Goal: Task Accomplishment & Management: Use online tool/utility

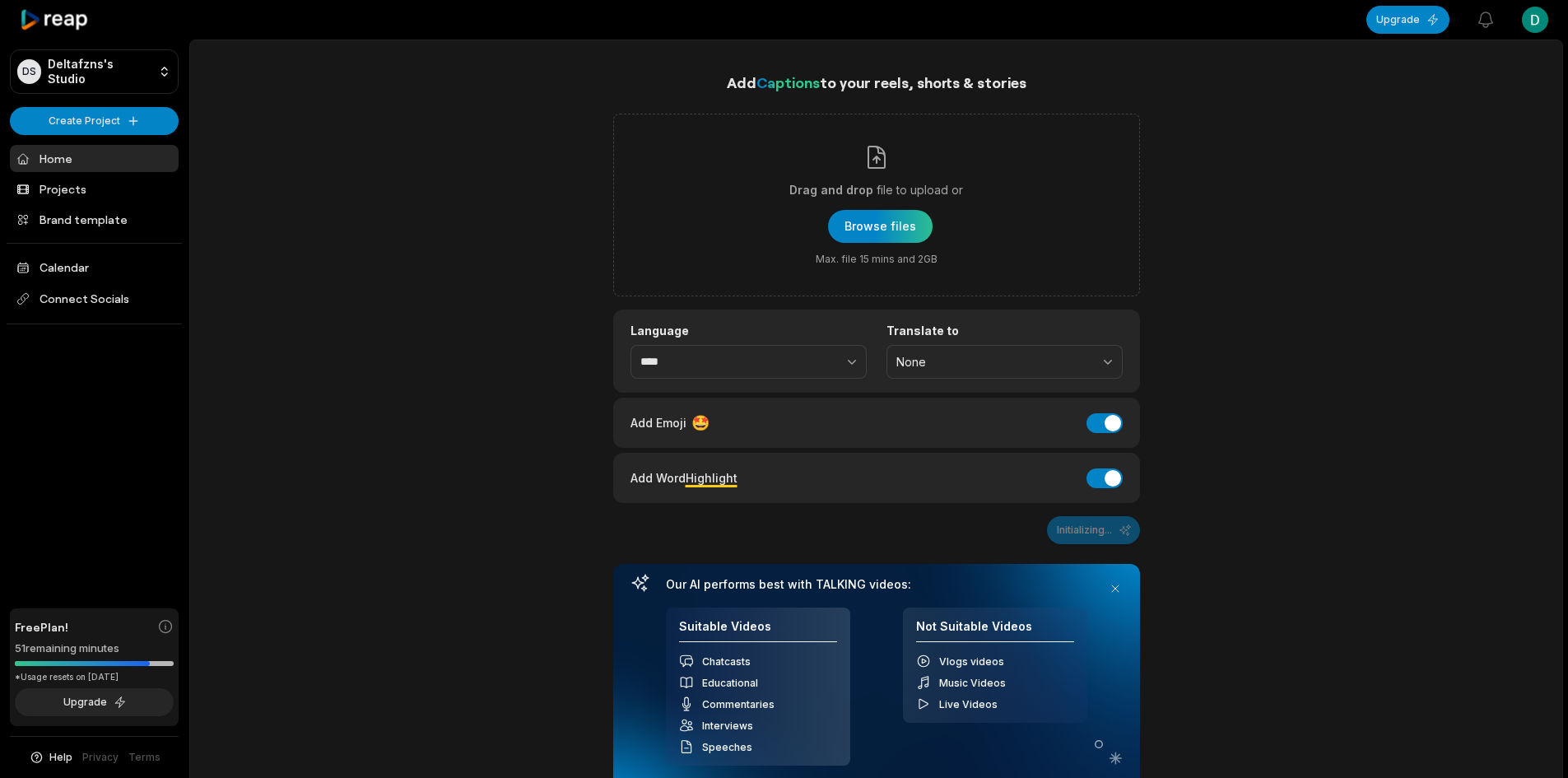
click at [833, 229] on div "button" at bounding box center [880, 227] width 104 height 33
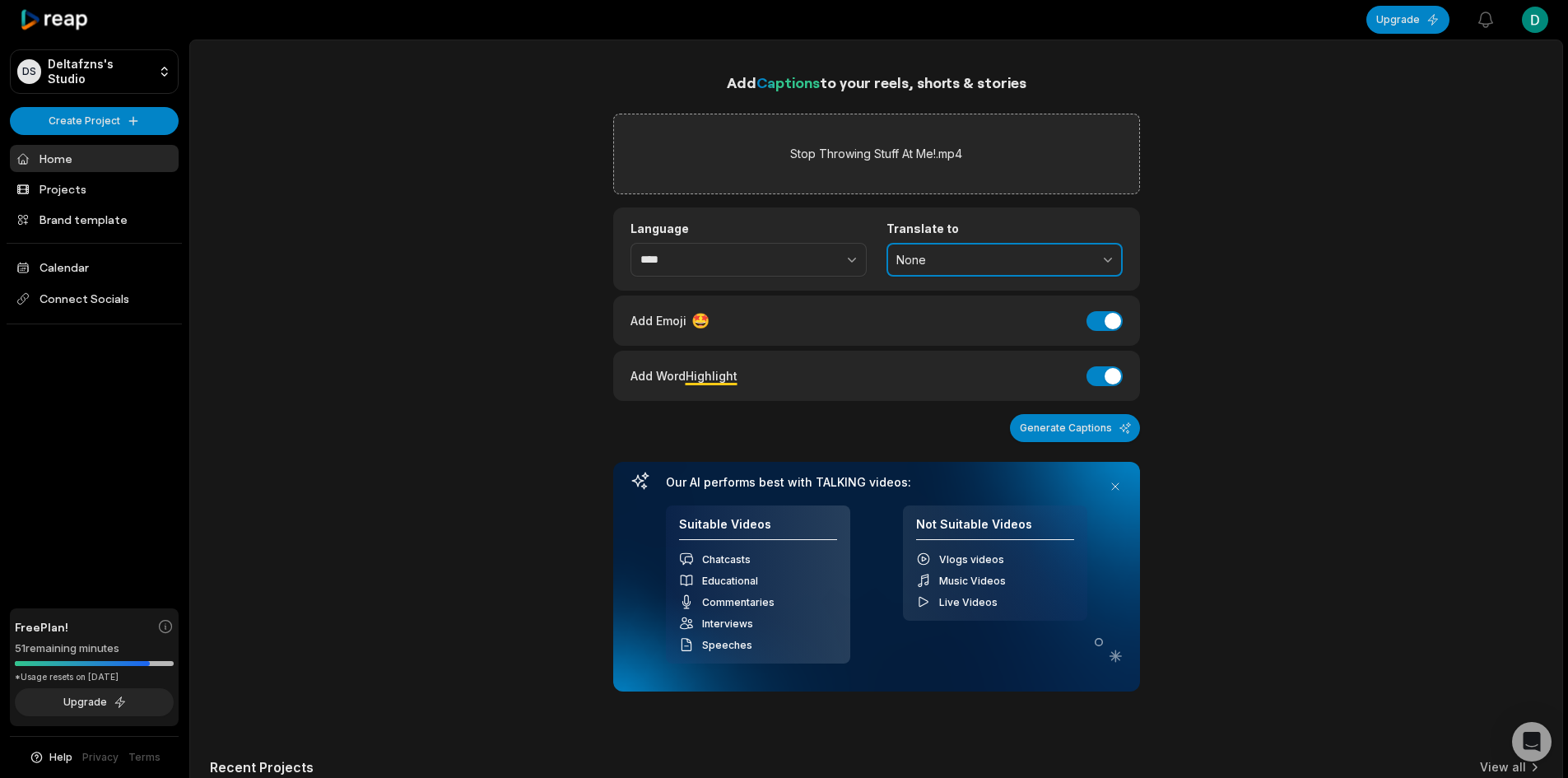
click at [1016, 275] on button "None" at bounding box center [1005, 260] width 236 height 35
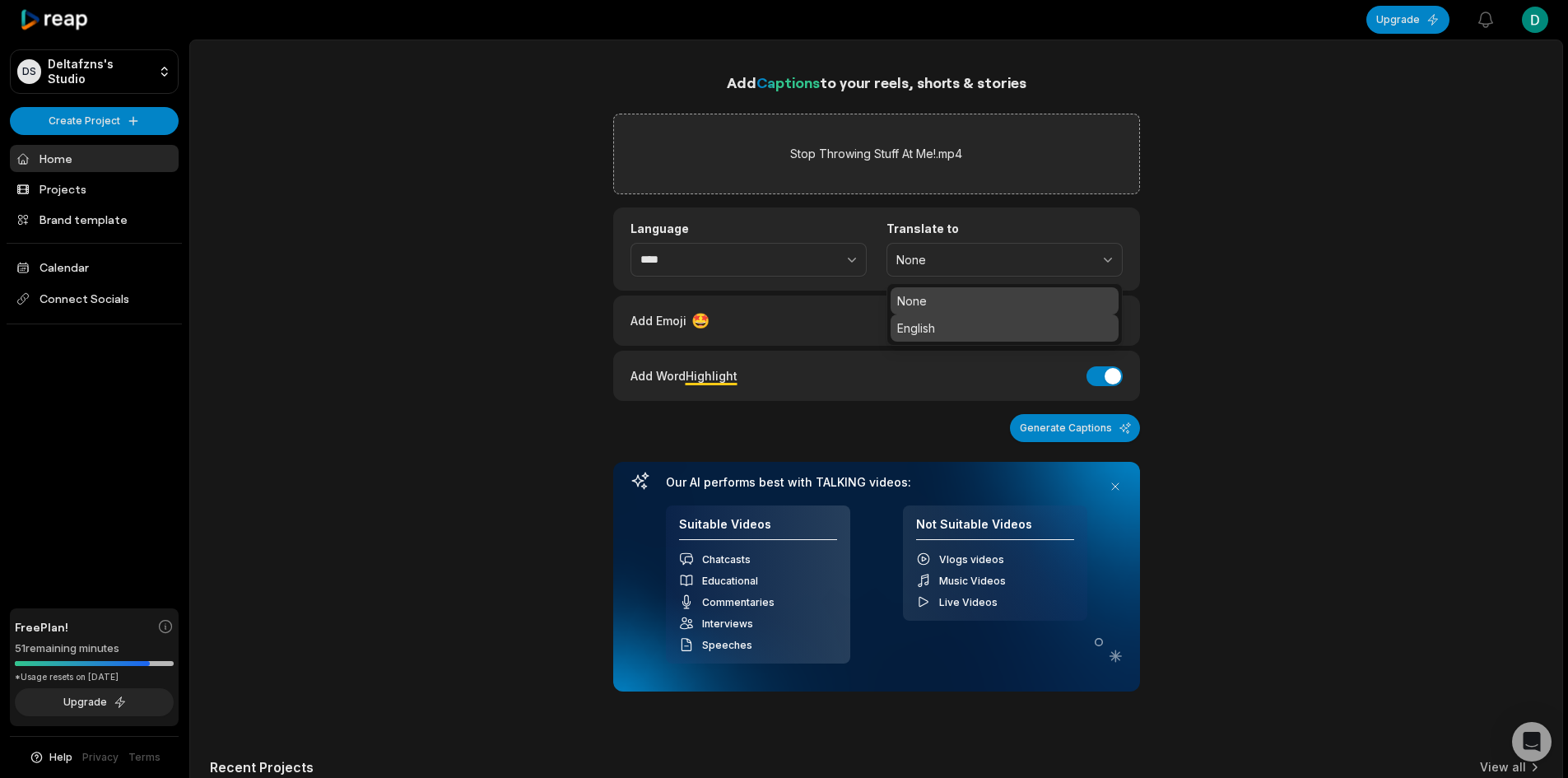
click at [992, 338] on div "English" at bounding box center [1005, 327] width 228 height 27
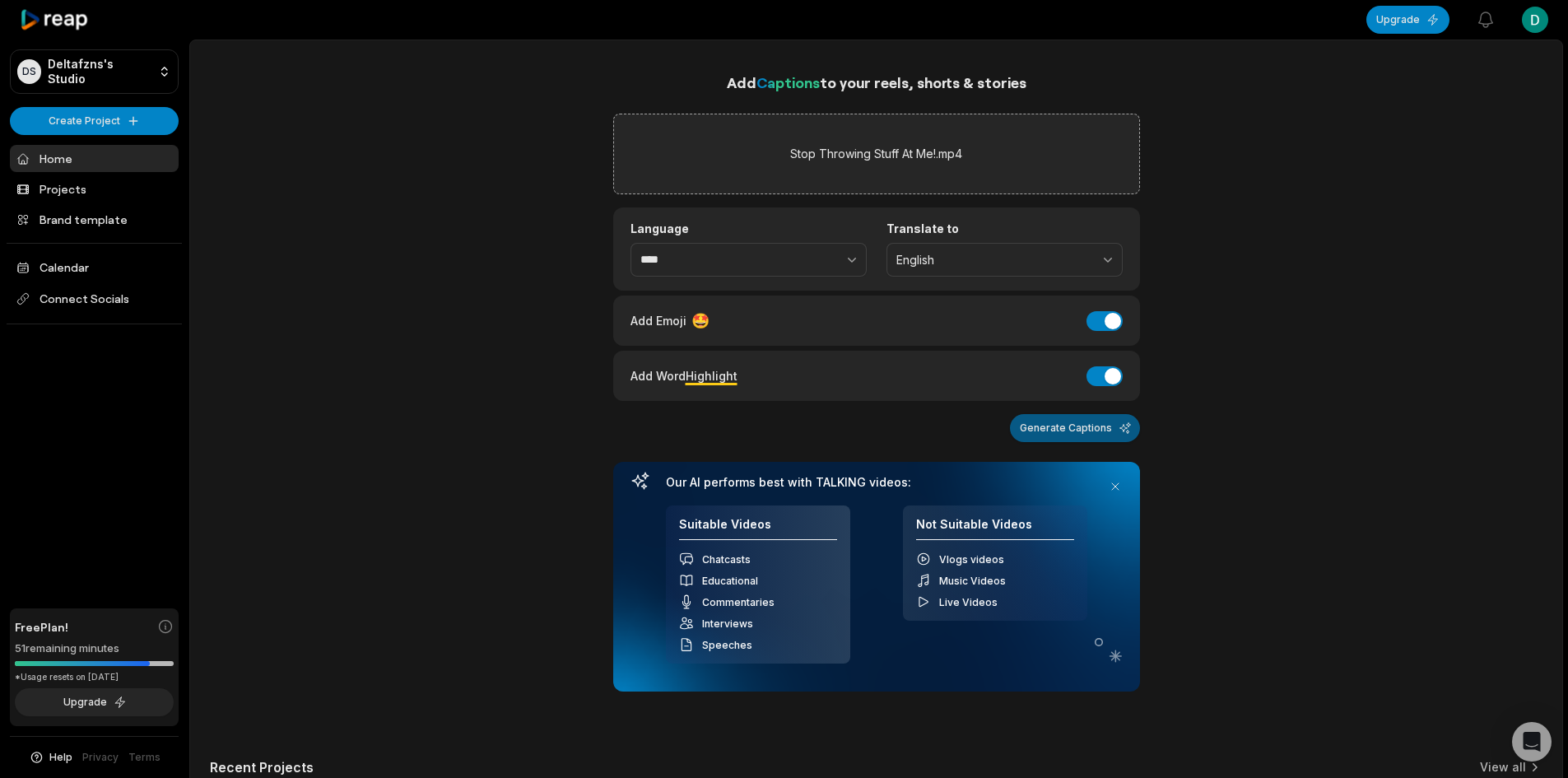
click at [1064, 425] on button "Generate Captions" at bounding box center [1075, 428] width 130 height 28
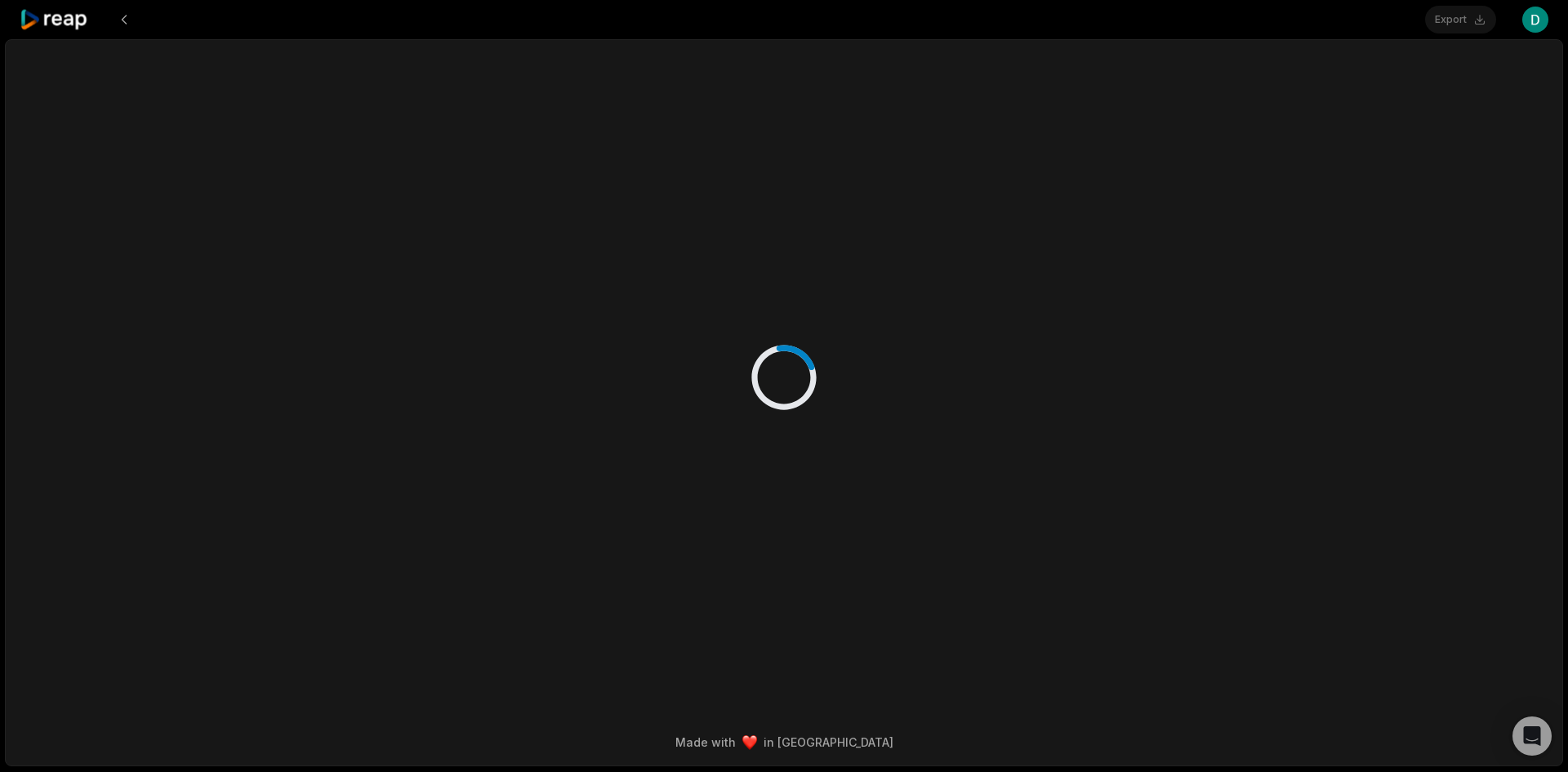
click at [1258, 524] on div at bounding box center [784, 360] width 989 height 641
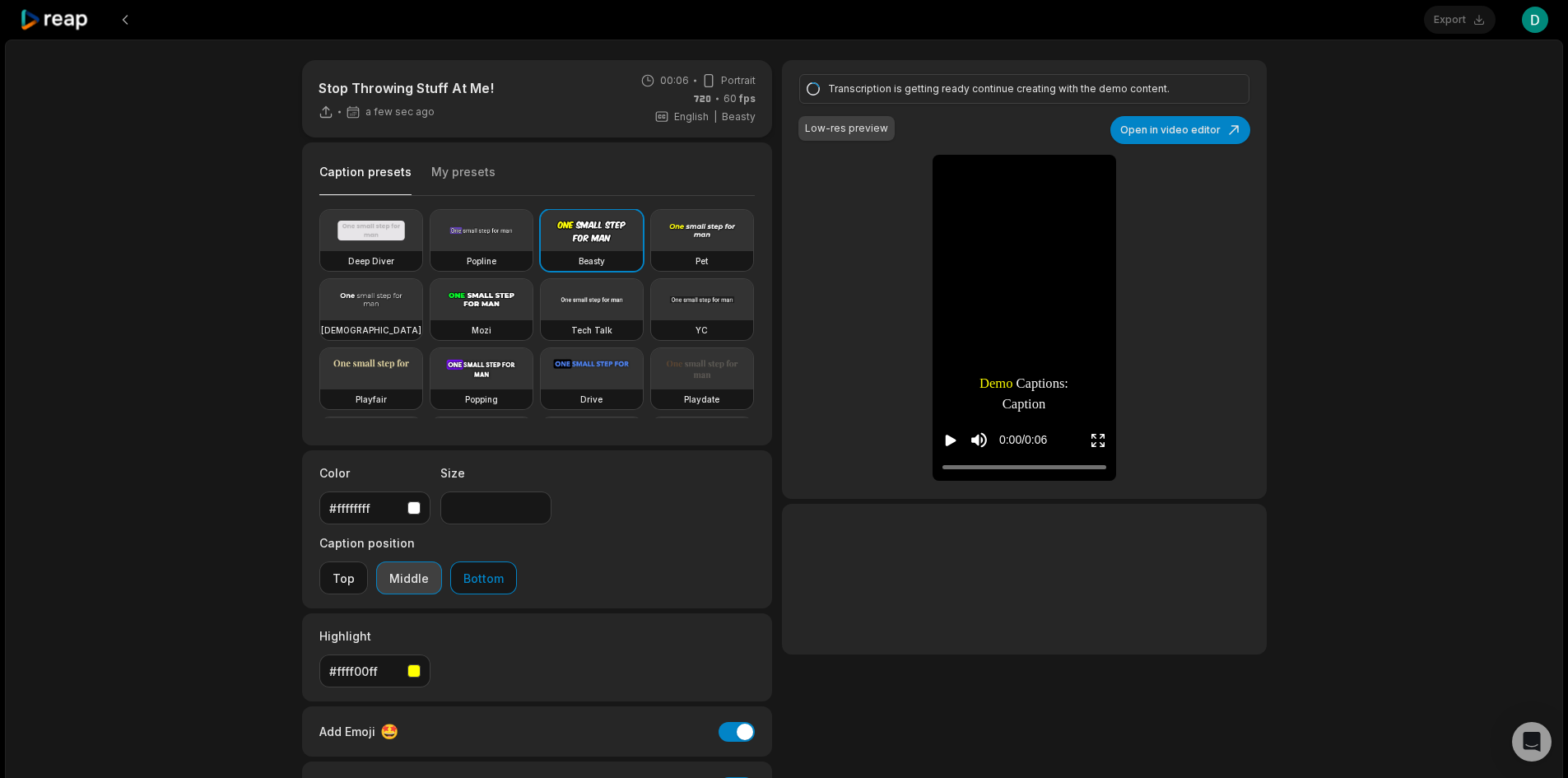
click at [442, 562] on button "Middle" at bounding box center [409, 578] width 66 height 33
click at [368, 562] on button "Top" at bounding box center [344, 578] width 49 height 33
click at [442, 562] on button "Middle" at bounding box center [409, 578] width 66 height 33
click at [517, 562] on button "Bottom" at bounding box center [484, 578] width 67 height 33
click at [442, 562] on button "Middle" at bounding box center [409, 578] width 66 height 33
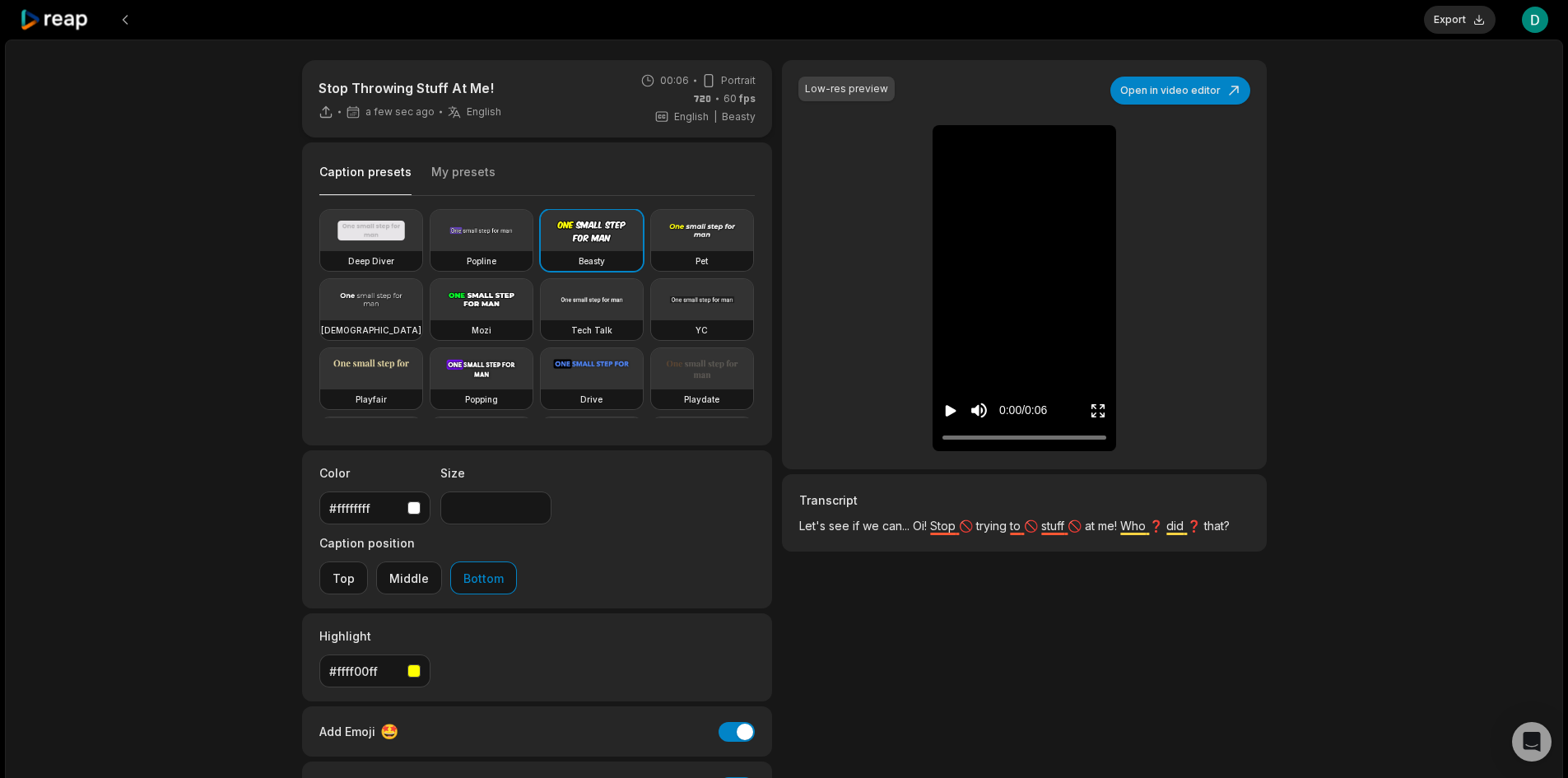
click at [952, 407] on icon "Play video" at bounding box center [951, 411] width 16 height 16
click at [948, 405] on icon "Play video" at bounding box center [952, 411] width 10 height 11
click at [948, 405] on icon "Pause video" at bounding box center [947, 411] width 3 height 11
click at [1156, 95] on button "Open in video editor" at bounding box center [1180, 90] width 140 height 28
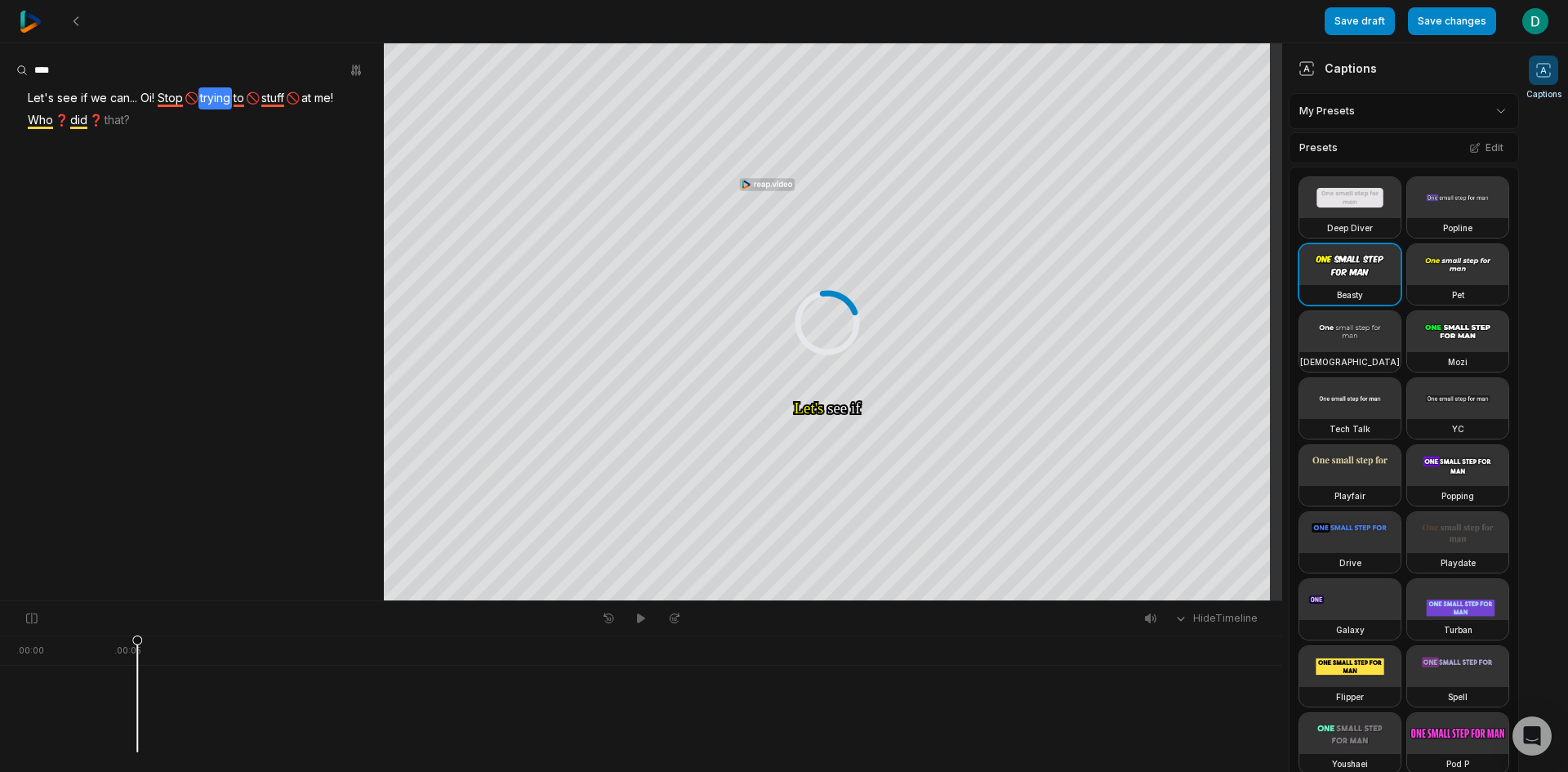
click at [227, 92] on span "trying" at bounding box center [214, 98] width 34 height 22
click at [226, 122] on button "Correct word" at bounding box center [226, 125] width 110 height 22
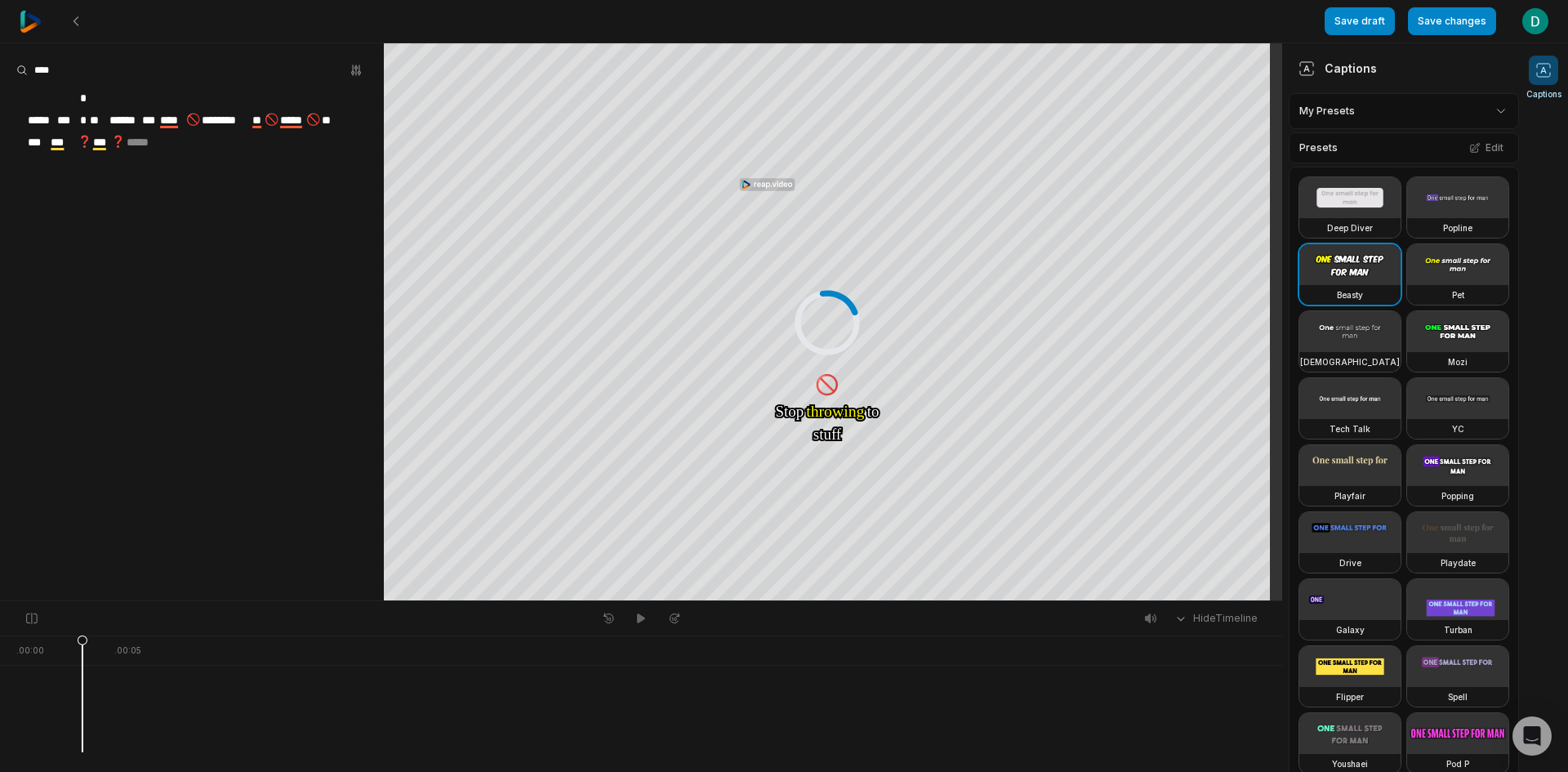
click at [264, 109] on span "**" at bounding box center [257, 121] width 14 height 22
click at [261, 109] on span "**" at bounding box center [257, 121] width 14 height 22
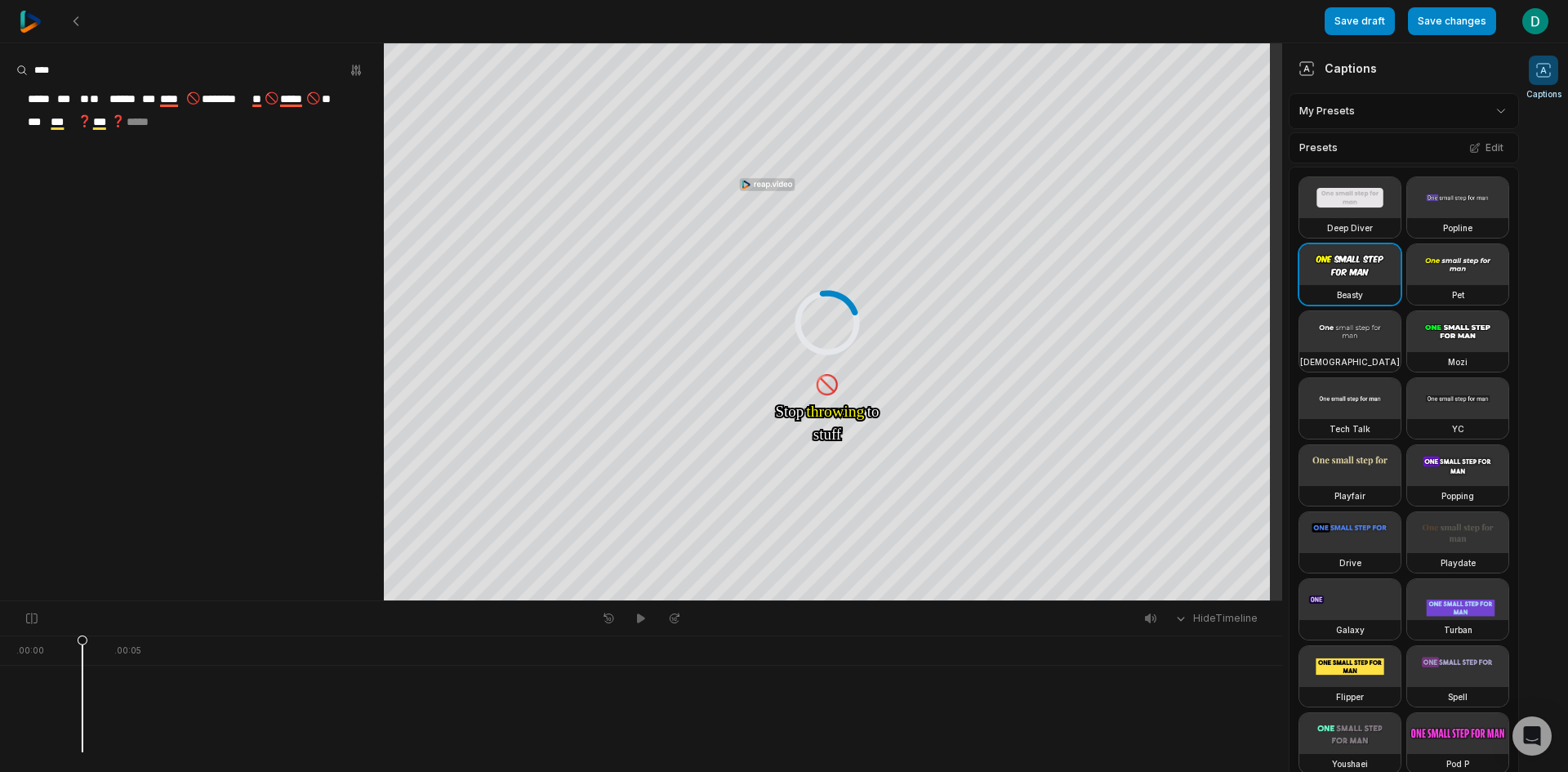
click at [272, 204] on aside "***** *** ** ** ****** *** **** 🚫 ******** ** 🚫 ***** 🚫 ** *** *** ❓ *** ❓ *****" at bounding box center [192, 321] width 384 height 557
drag, startPoint x: 276, startPoint y: 168, endPoint x: 240, endPoint y: 159, distance: 37.1
click at [276, 167] on aside "***** *** ** ** ****** *** **** 🚫 ******** ** 🚫 ***** 🚫 ** *** *** ❓ *** ❓ *****" at bounding box center [192, 321] width 384 height 557
drag, startPoint x: 163, startPoint y: 192, endPoint x: 154, endPoint y: 172, distance: 21.9
click at [162, 188] on aside "***** *** ** ** ****** *** **** 🚫 ******** ** 🚫 ***** 🚫 ** *** *** ❓ *** ❓ *****" at bounding box center [192, 321] width 384 height 557
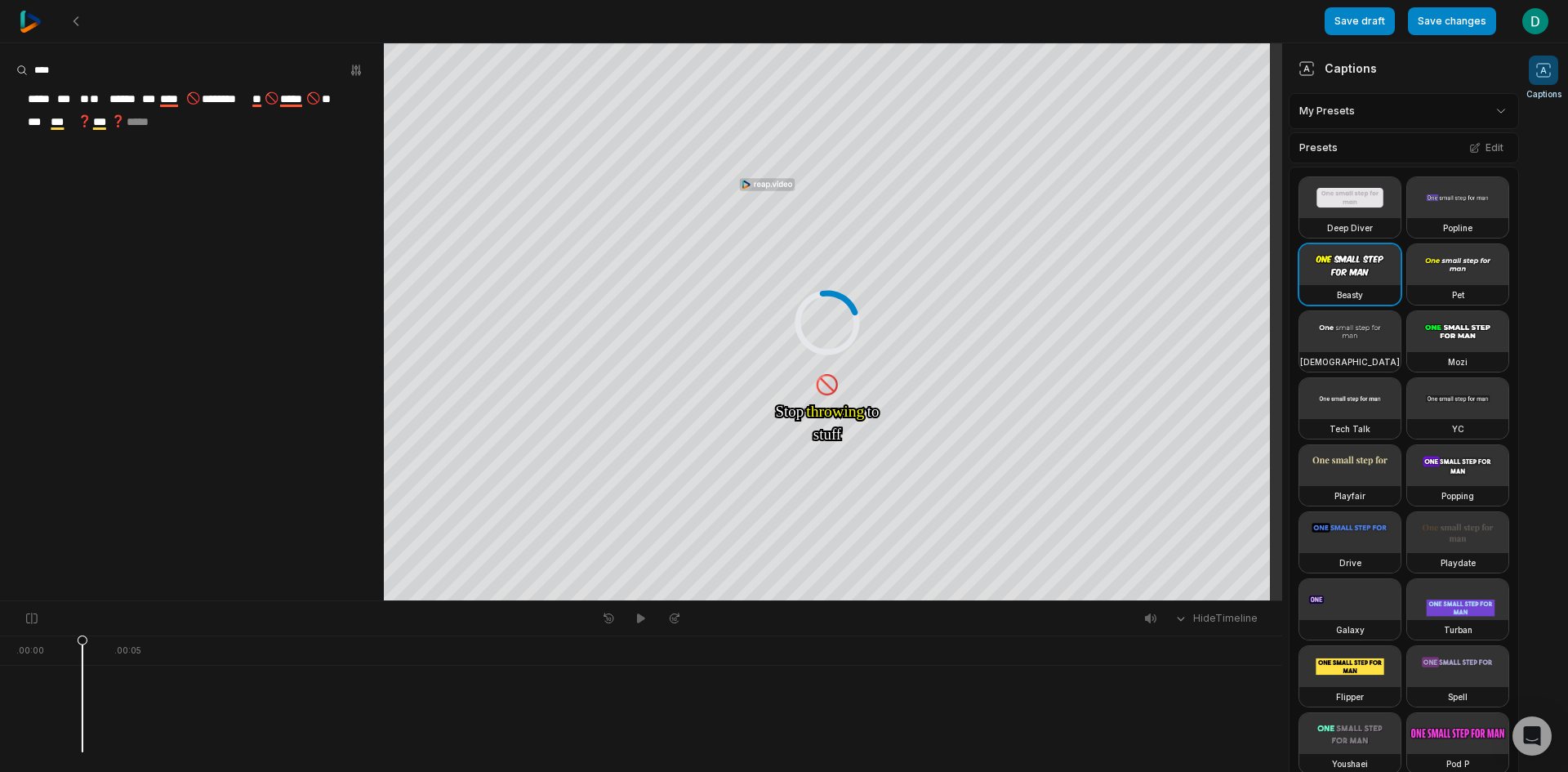
click at [264, 98] on span "**" at bounding box center [257, 99] width 14 height 22
click at [281, 248] on aside "Correct word Highlight Update emoji Remove emoji Remove caption ***** *** ** **…" at bounding box center [192, 321] width 384 height 557
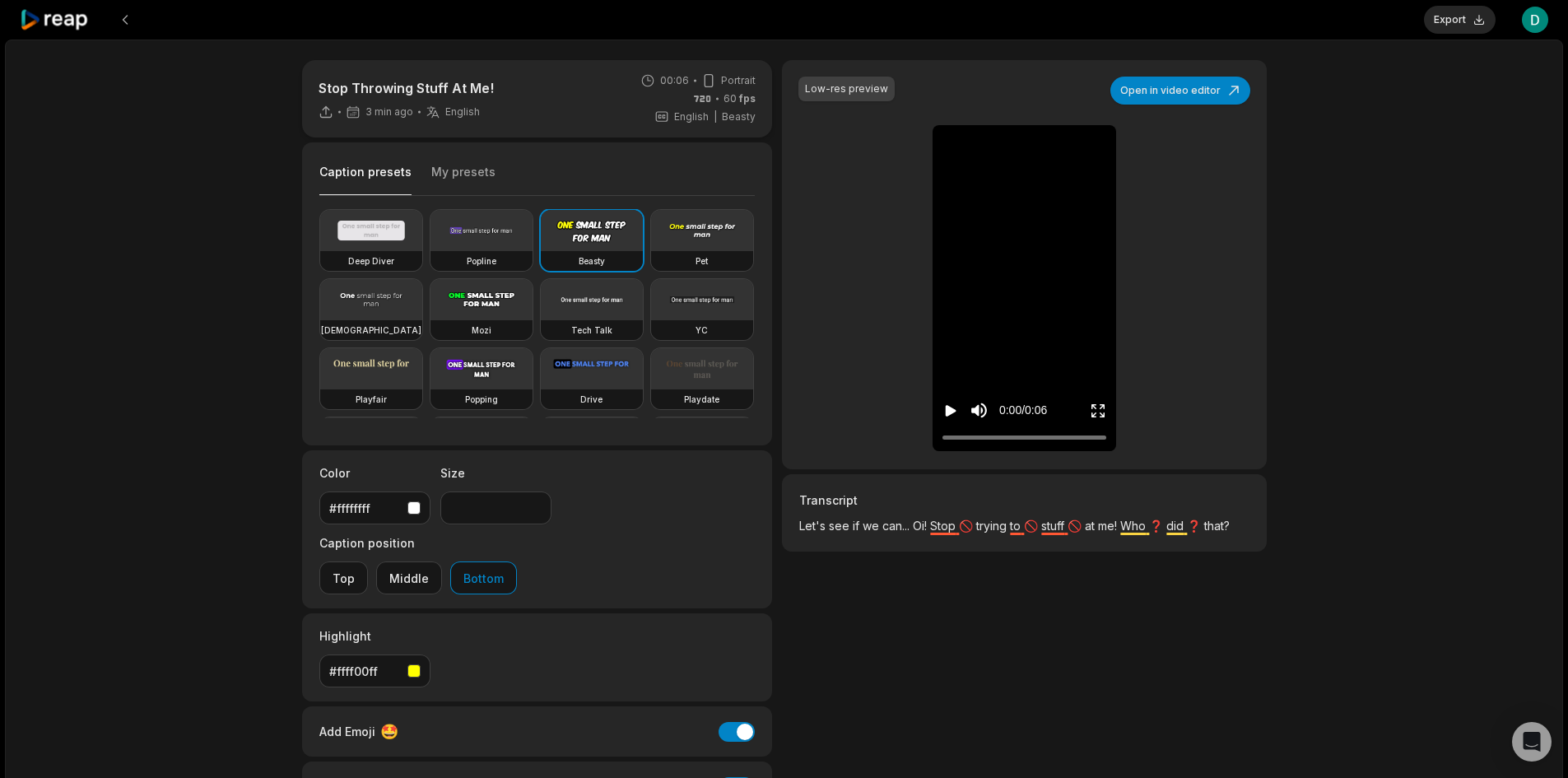
click at [952, 409] on icon "Play video" at bounding box center [952, 411] width 10 height 11
click at [952, 409] on icon "Pause video" at bounding box center [953, 411] width 3 height 11
click at [1177, 96] on button "Open in video editor" at bounding box center [1180, 90] width 140 height 28
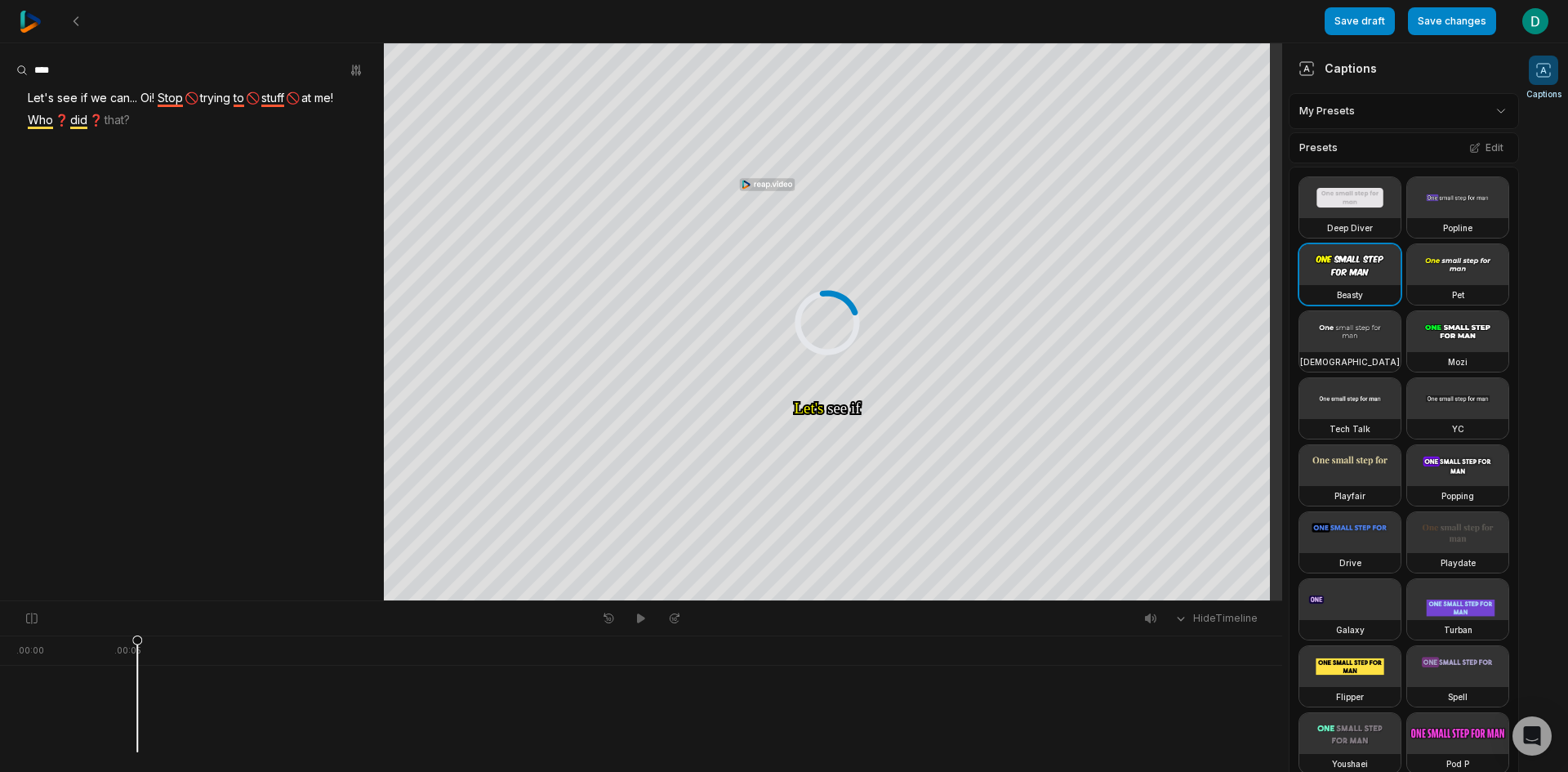
click at [372, 6] on div at bounding box center [672, 21] width 1305 height 42
click at [68, 22] on button at bounding box center [76, 22] width 29 height 29
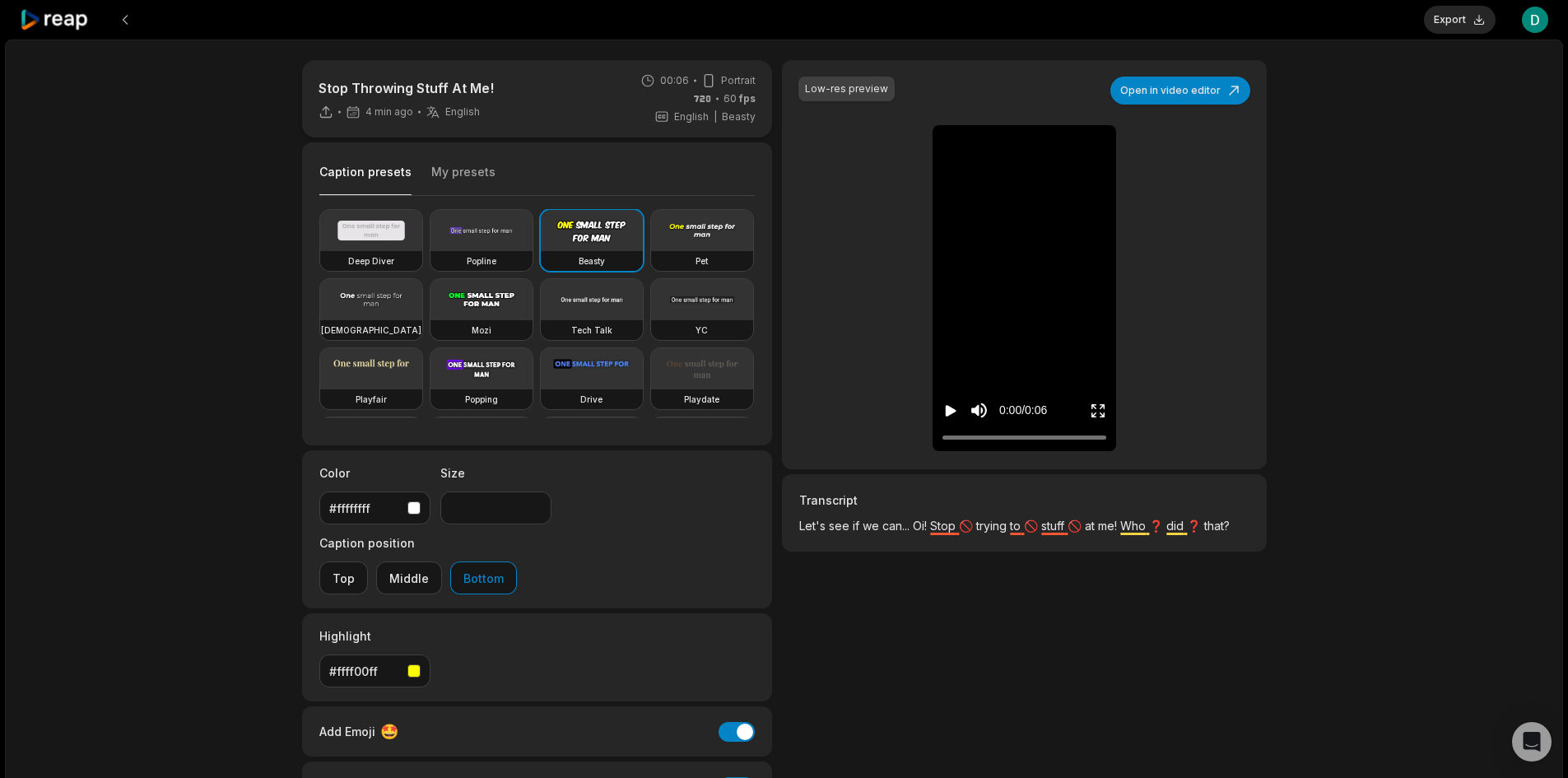
click at [943, 405] on icon "Play video" at bounding box center [951, 411] width 16 height 16
click at [442, 562] on button "Middle" at bounding box center [409, 578] width 66 height 33
click at [952, 414] on icon "Play video" at bounding box center [951, 411] width 16 height 16
click at [948, 412] on icon "Pause video" at bounding box center [947, 411] width 3 height 11
click at [949, 413] on icon "Play video" at bounding box center [952, 411] width 10 height 11
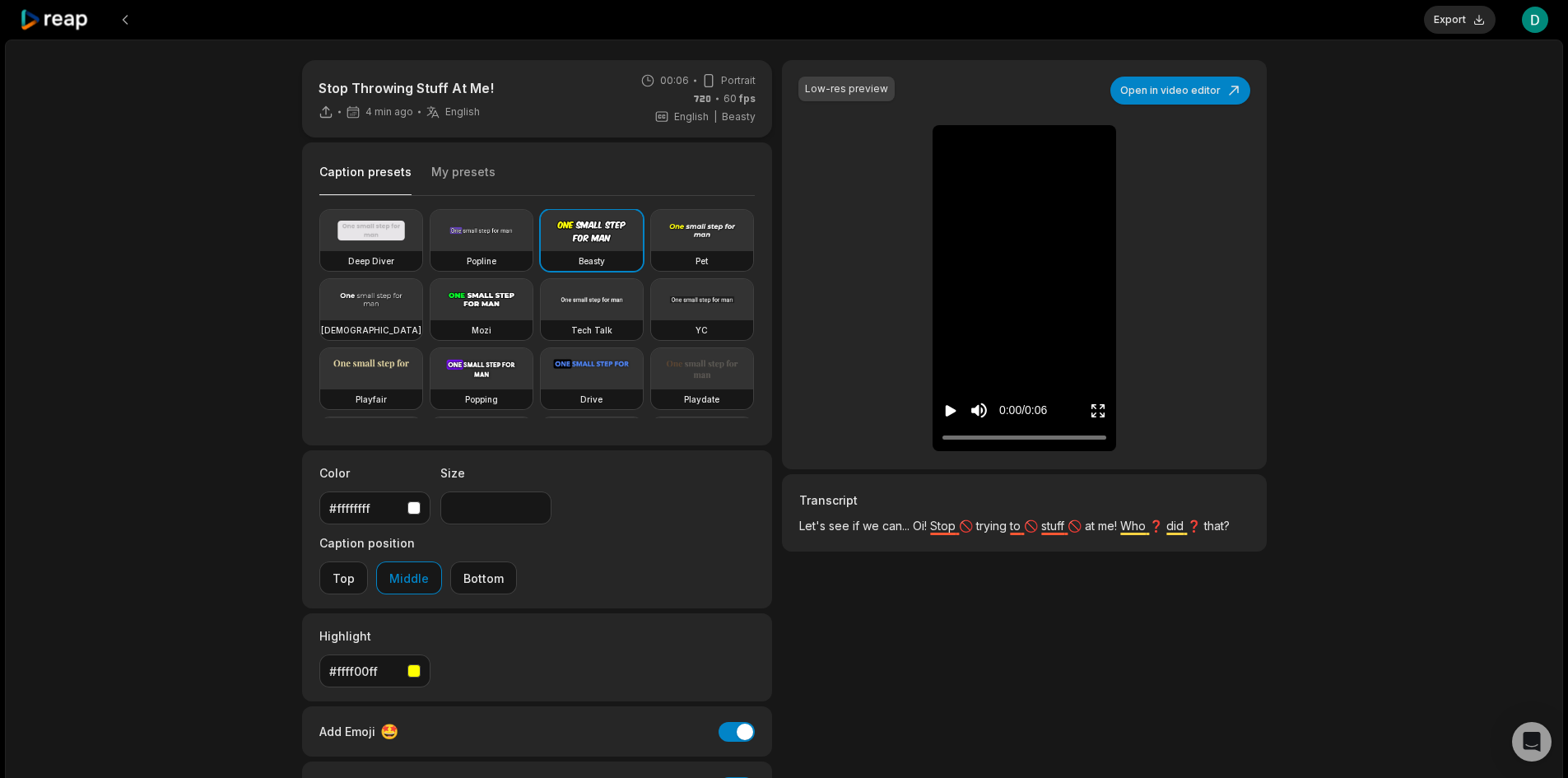
click at [949, 413] on icon "Play video" at bounding box center [952, 411] width 10 height 11
click at [1024, 442] on div at bounding box center [1024, 438] width 164 height 10
click at [1024, 440] on div at bounding box center [1024, 438] width 164 height 10
click at [1022, 440] on div at bounding box center [1024, 438] width 164 height 10
click at [955, 410] on icon "Pause video" at bounding box center [951, 411] width 16 height 16
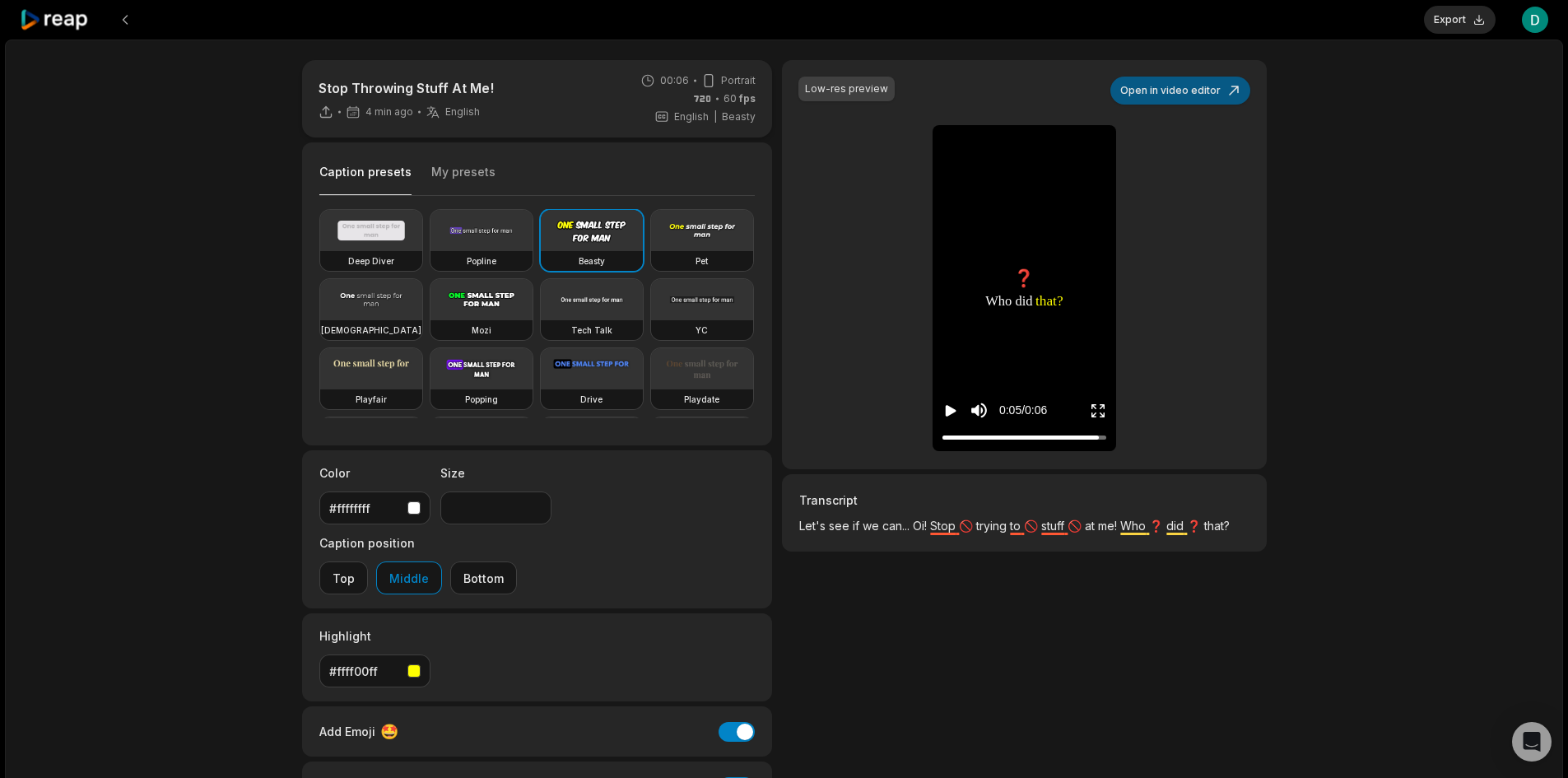
click at [1190, 86] on button "Open in video editor" at bounding box center [1180, 90] width 140 height 28
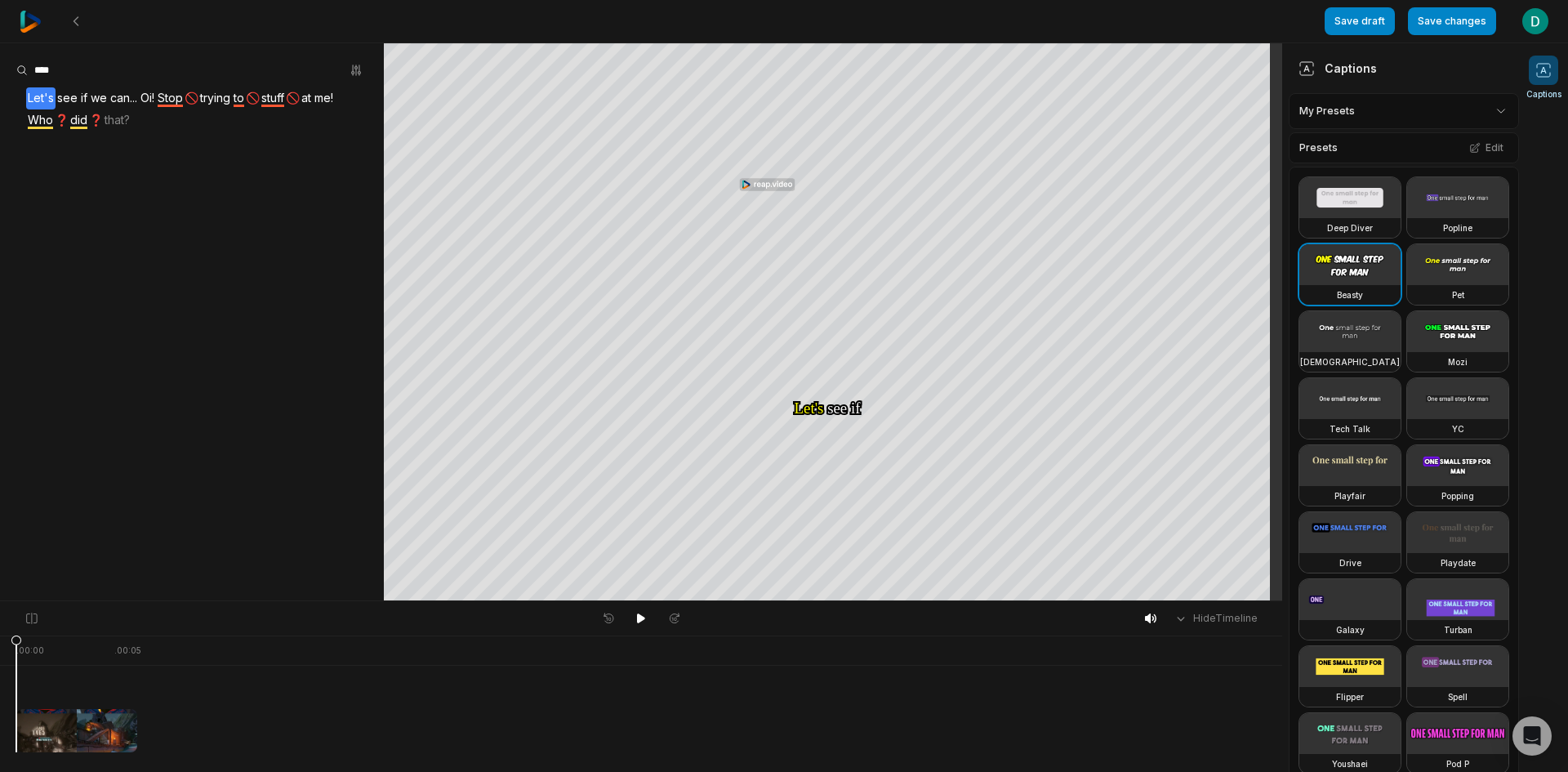
click at [222, 98] on span "trying" at bounding box center [214, 98] width 34 height 22
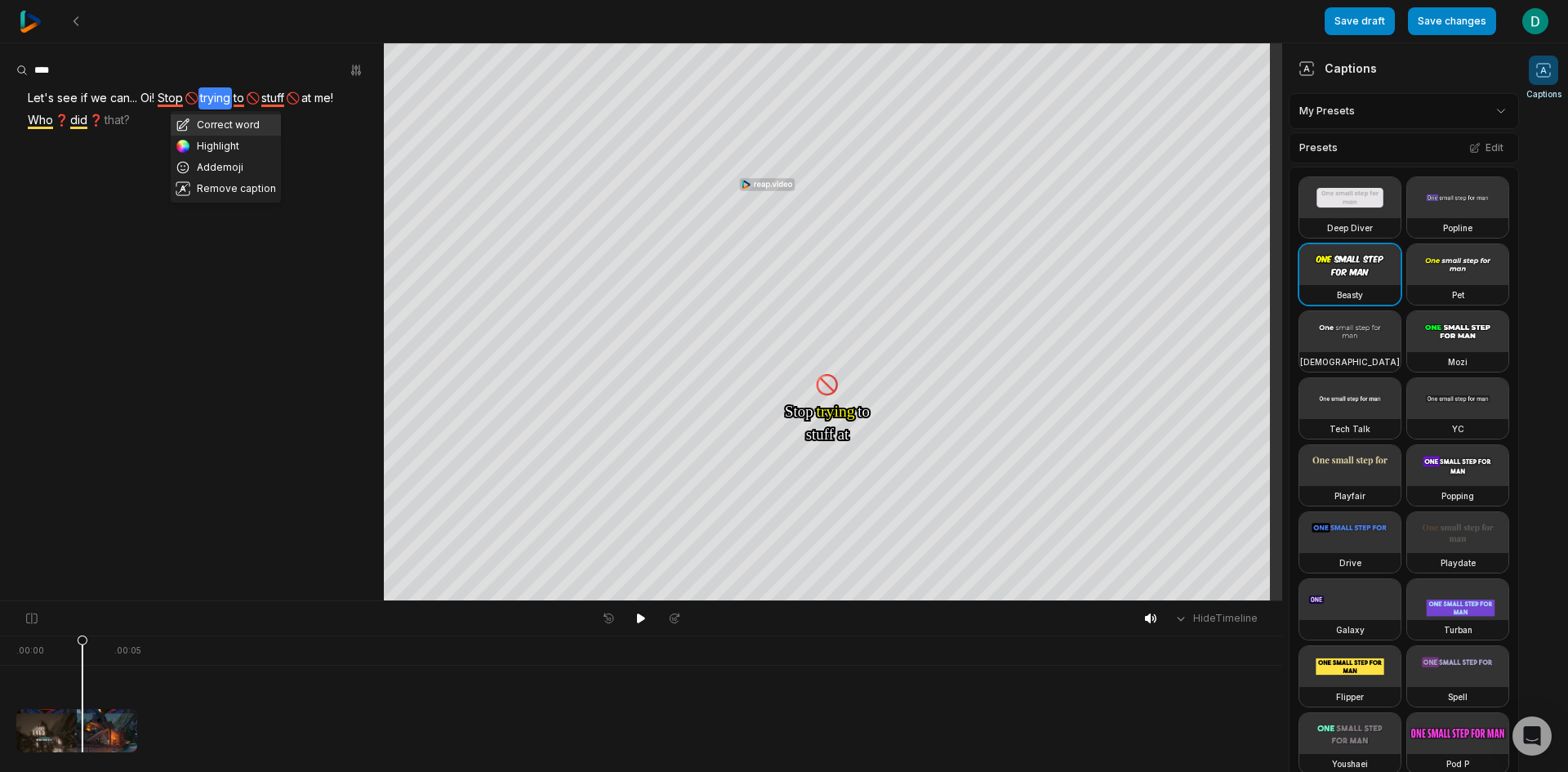
click at [224, 118] on button "Correct word" at bounding box center [226, 125] width 110 height 22
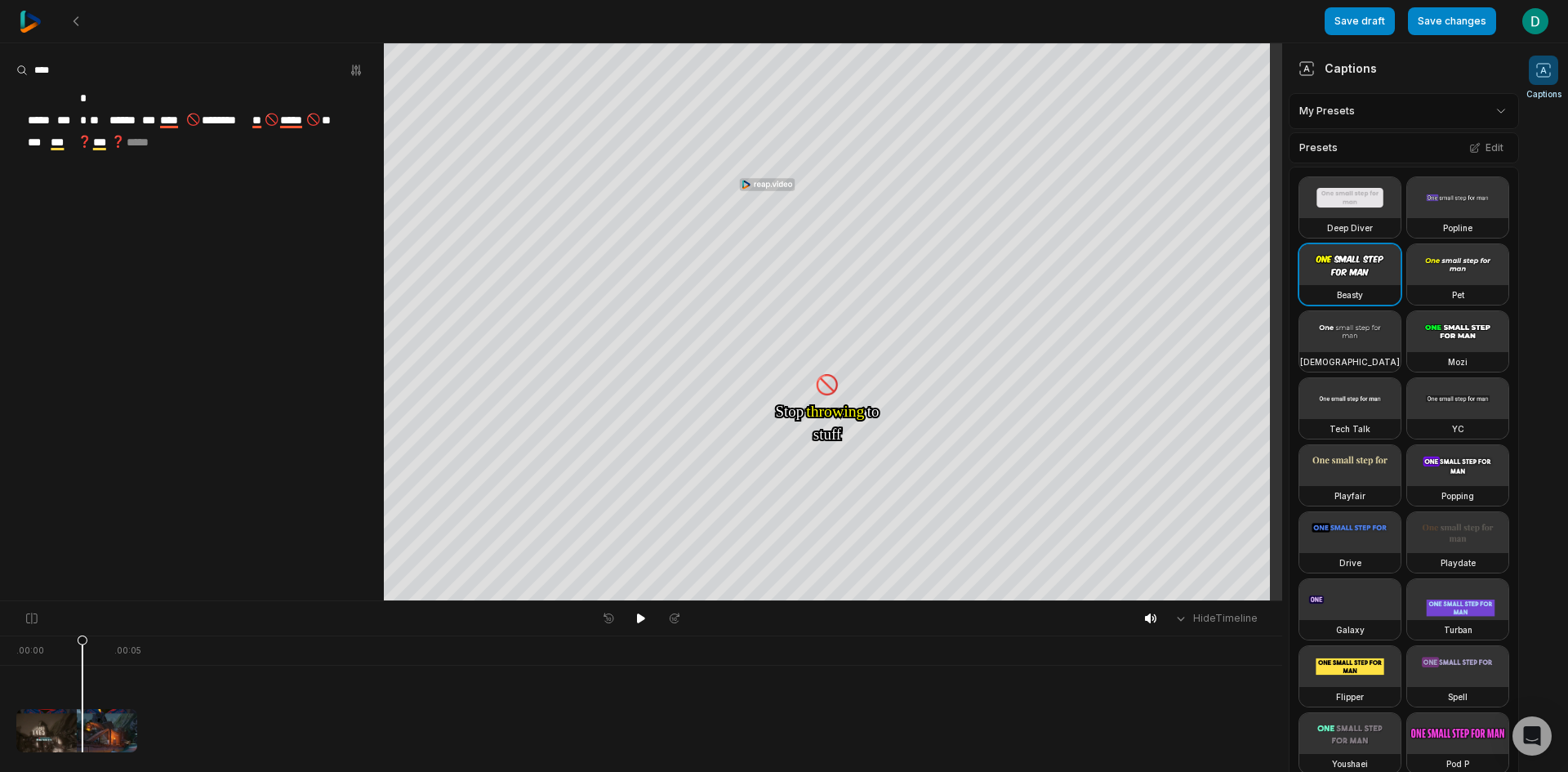
click at [245, 144] on aside "***** *** ** ** ****** *** **** 🚫 ******** ** 🚫 ***** 🚫 ** *** *** ❓ *** ❓ *****" at bounding box center [192, 321] width 384 height 557
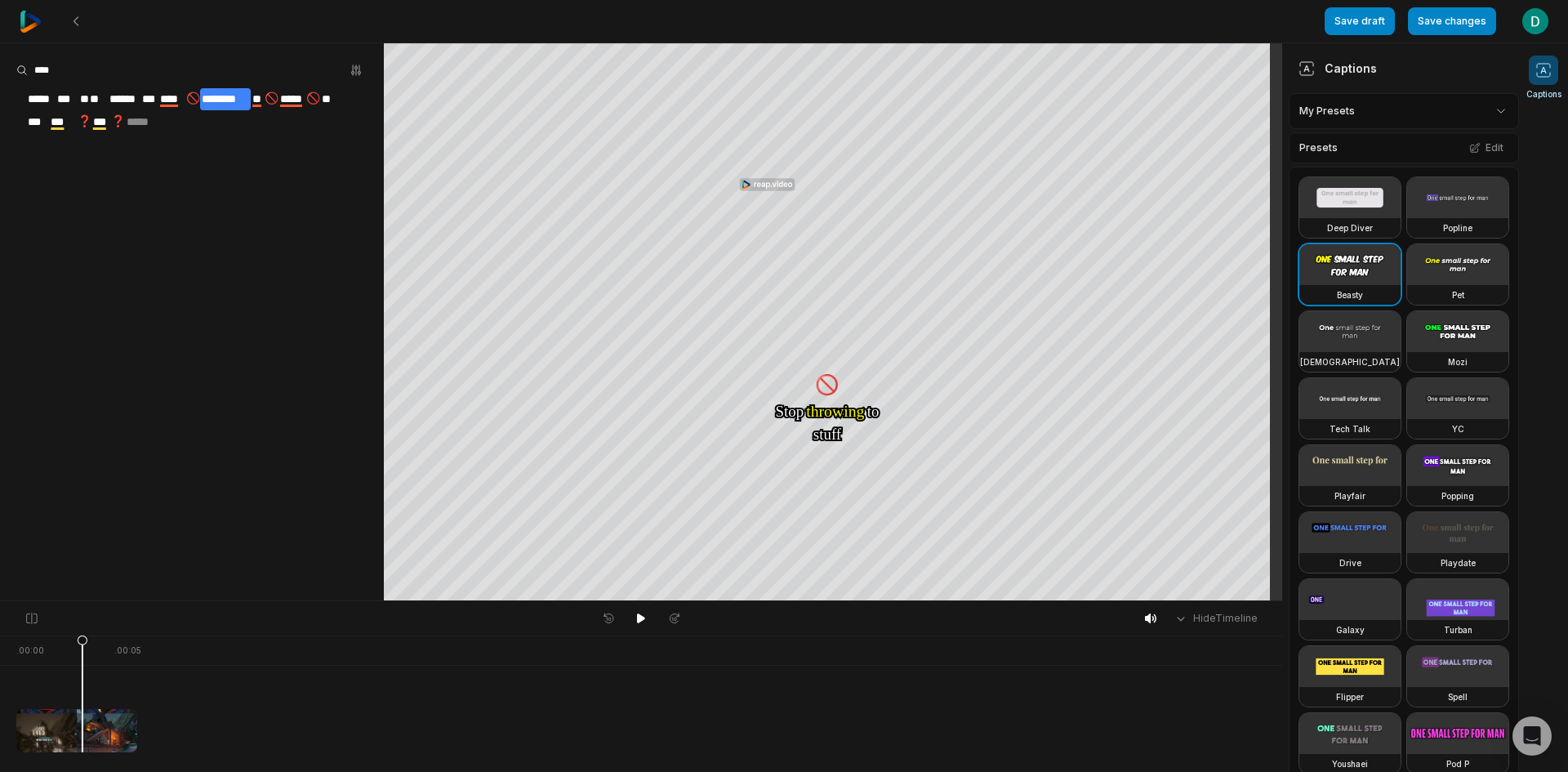
click at [257, 97] on span "**" at bounding box center [257, 99] width 14 height 22
click at [264, 99] on span "**" at bounding box center [257, 99] width 14 height 22
click at [270, 207] on button "Remove caption" at bounding box center [266, 209] width 110 height 22
click at [269, 214] on aside "***** *** ** ** ****** *** **** 🚫 ******** ** 🚫 ***** 🚫 ** *** *** ❓ *** ❓ *****" at bounding box center [192, 321] width 384 height 557
click at [1459, 21] on button "Save changes" at bounding box center [1452, 22] width 88 height 28
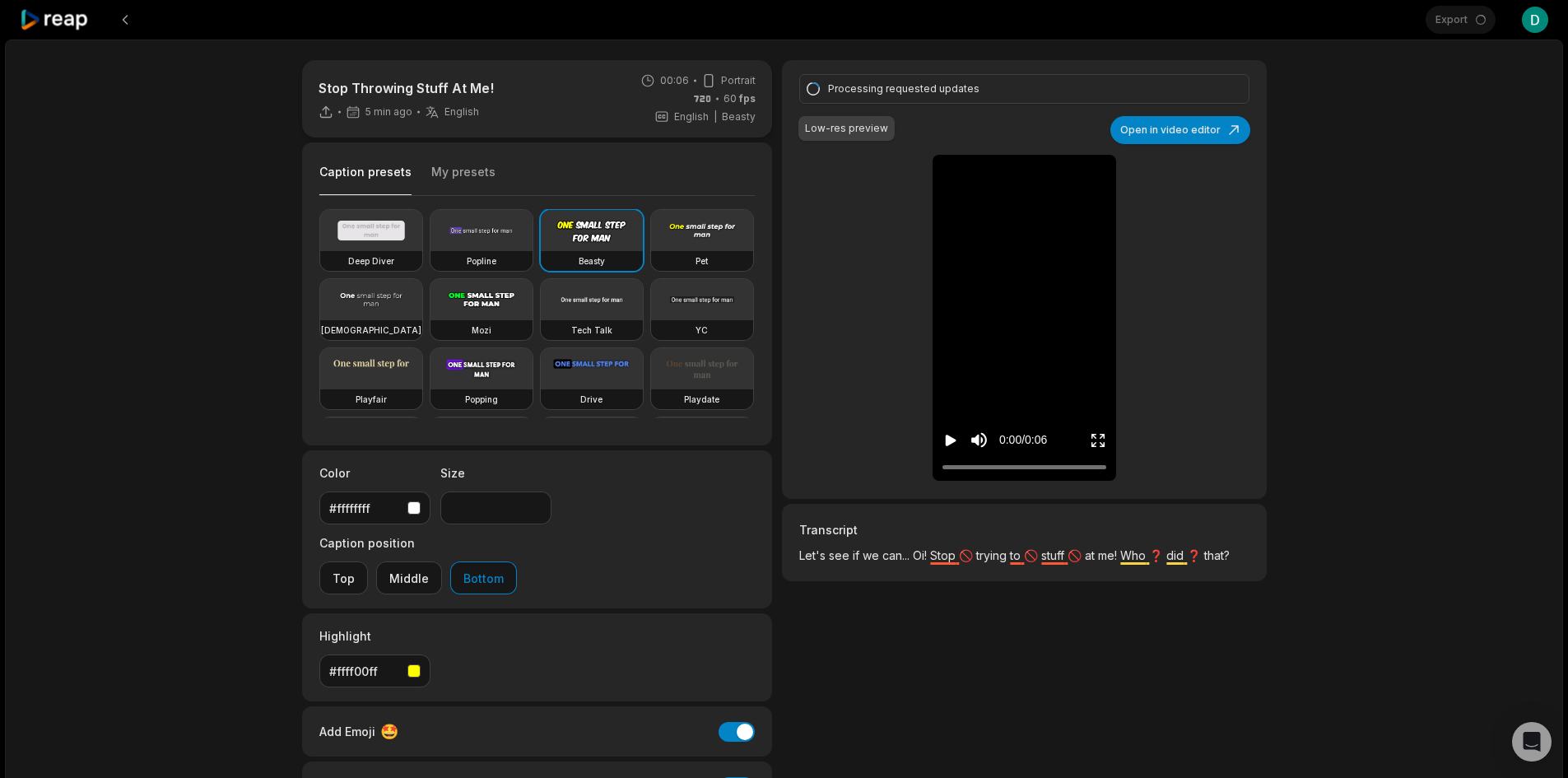
click at [885, 230] on div "Processing requested updates Low-res preview Open in video editor Let's Let's s…" at bounding box center [1024, 279] width 484 height 438
click at [820, 235] on div "Processing requested updates Low-res preview Open in video editor Let's Let's s…" at bounding box center [1024, 279] width 484 height 438
click at [884, 278] on div "Processing requested updates Low-res preview Open in video editor Let's Let's s…" at bounding box center [1024, 279] width 484 height 438
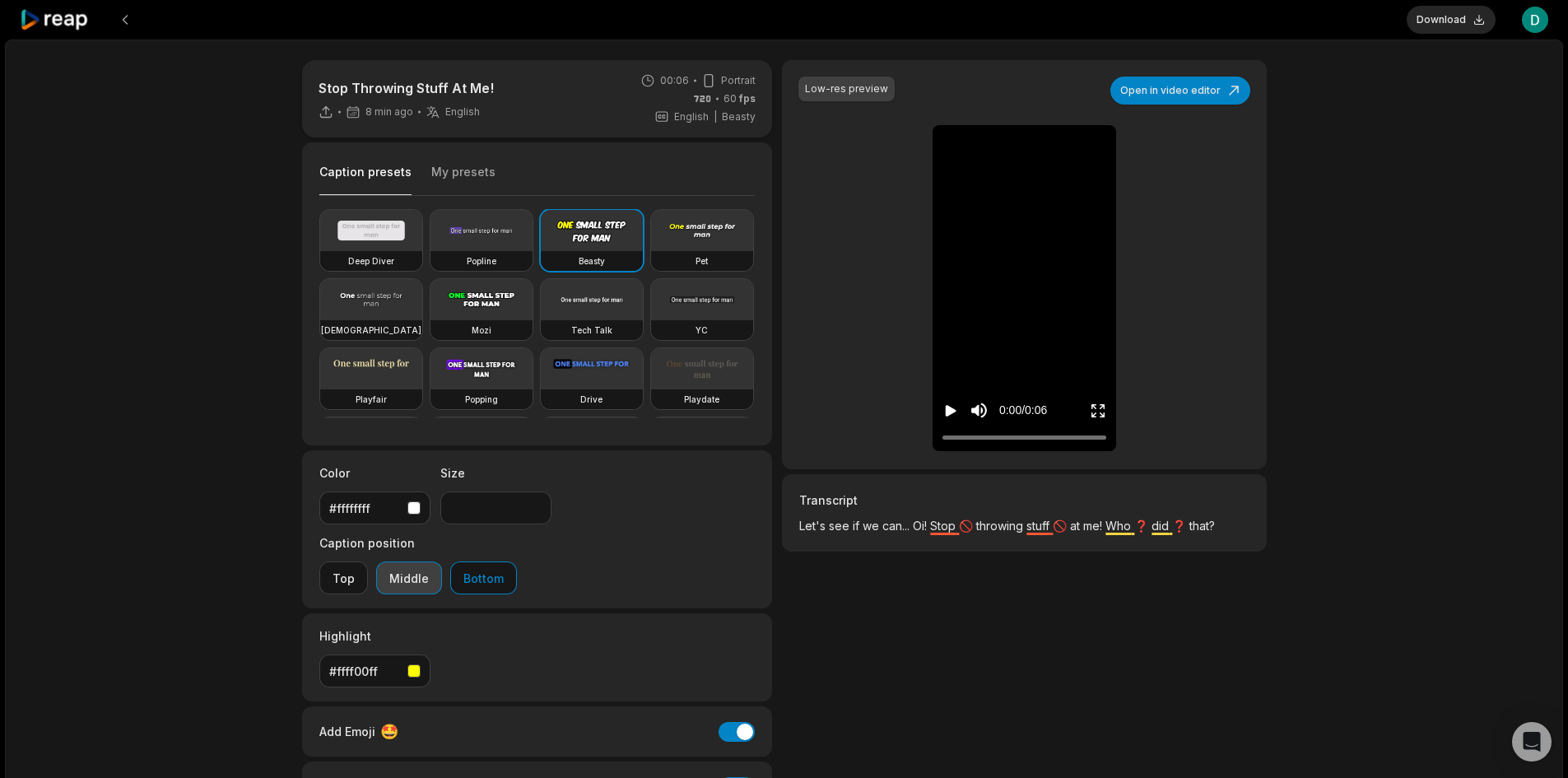
click at [442, 562] on button "Middle" at bounding box center [409, 578] width 66 height 33
click at [946, 414] on icon "Play video" at bounding box center [952, 411] width 10 height 11
click at [946, 414] on icon "Pause video" at bounding box center [947, 411] width 3 height 11
drag, startPoint x: 957, startPoint y: 439, endPoint x: 916, endPoint y: 442, distance: 41.1
click at [916, 442] on div "Low-res preview Open in video editor Let's Let's see see if if we we can.. can.…" at bounding box center [1024, 264] width 484 height 409
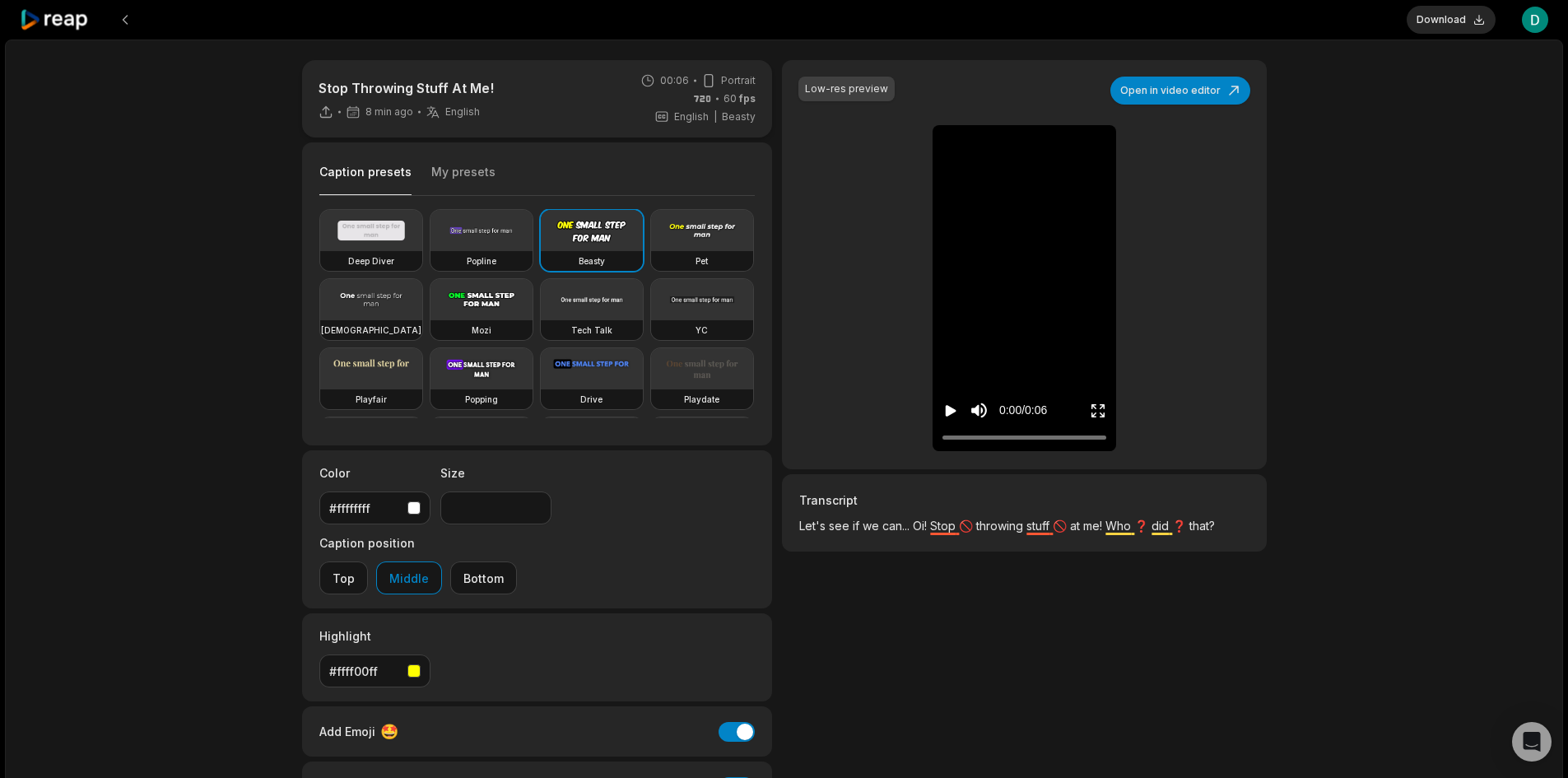
click at [1464, 13] on button "Export" at bounding box center [1459, 20] width 71 height 28
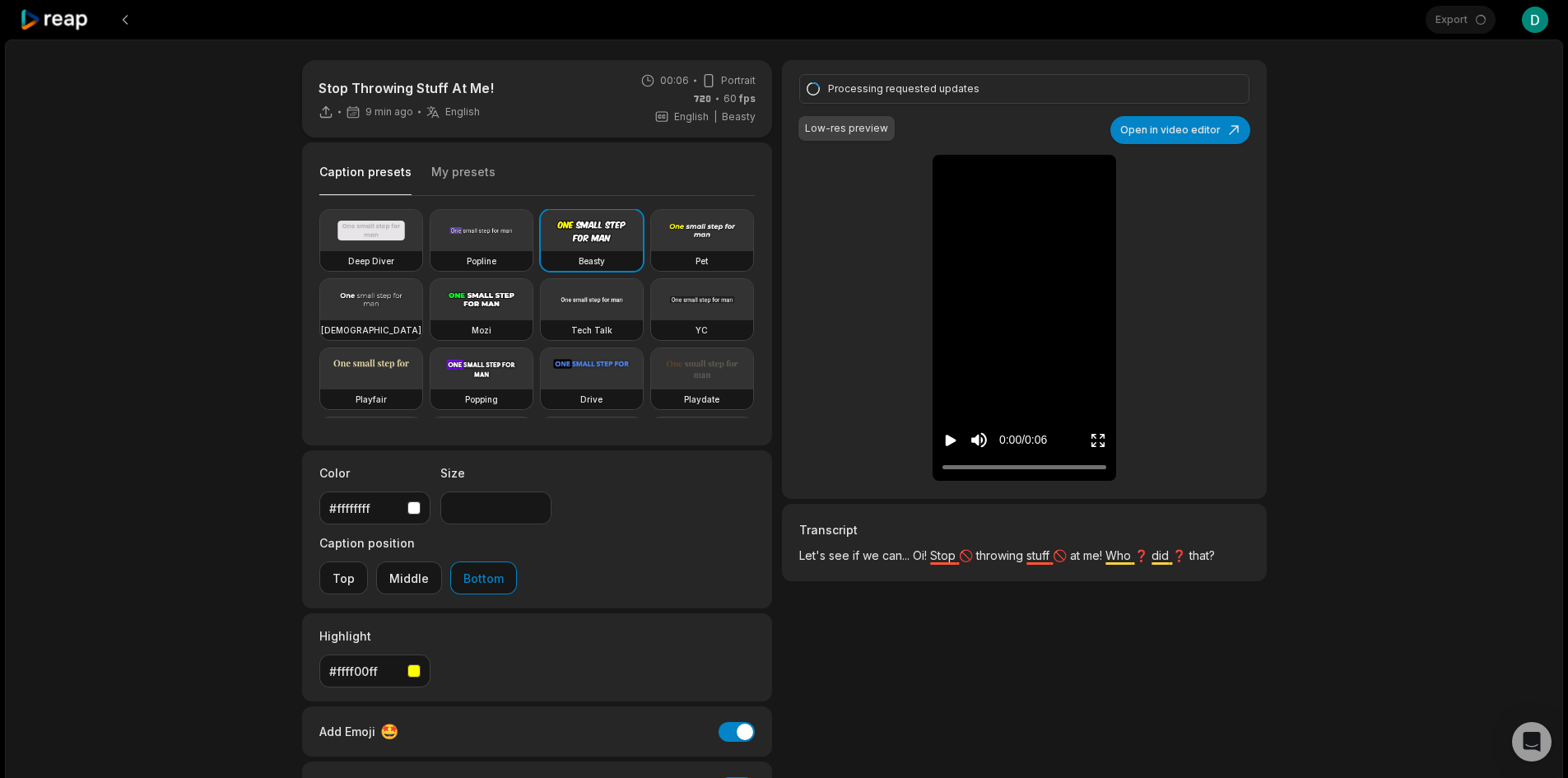
click at [1225, 735] on div "Processing requested updates Low-res preview Open in video editor Let's Let's s…" at bounding box center [1024, 454] width 484 height 789
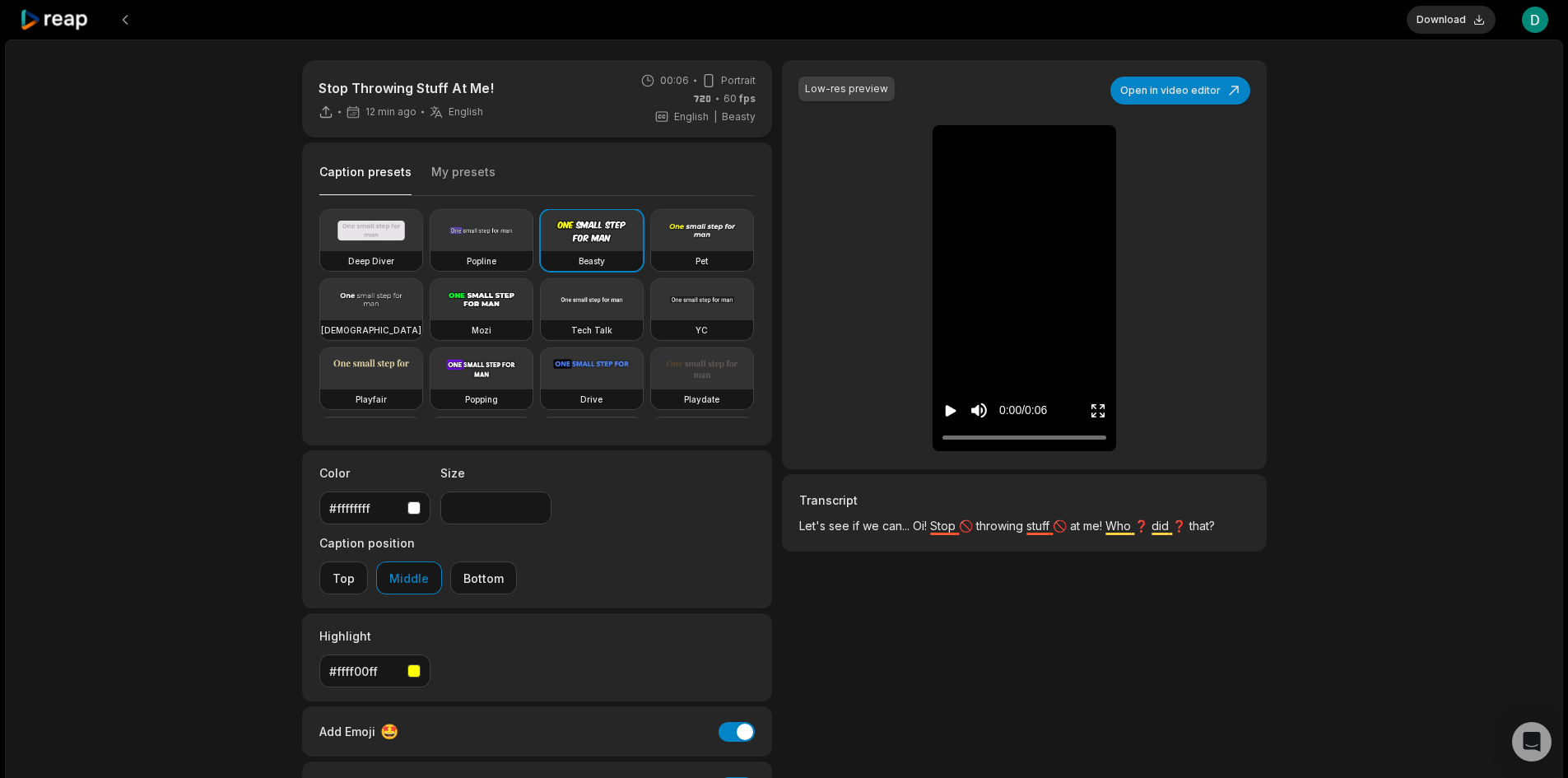
click at [1391, 239] on div "Stop Throwing Stuff At Me! 12 min ago English en 00:06 Portrait 60 fps English …" at bounding box center [784, 488] width 1558 height 896
click at [1431, 16] on button "Download" at bounding box center [1452, 20] width 89 height 28
click at [1421, 124] on div "Stop Throwing Stuff At Me! 12 min ago English en 00:06 Portrait 60 fps English …" at bounding box center [784, 488] width 1558 height 896
